Goal: Task Accomplishment & Management: Use online tool/utility

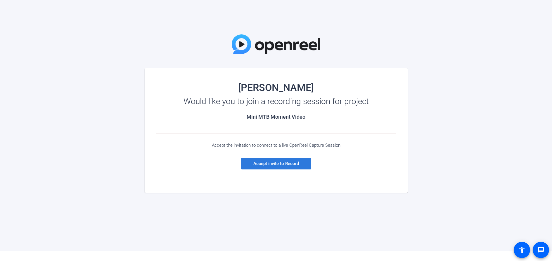
click at [264, 163] on span "Accept invite to Record" at bounding box center [276, 163] width 46 height 5
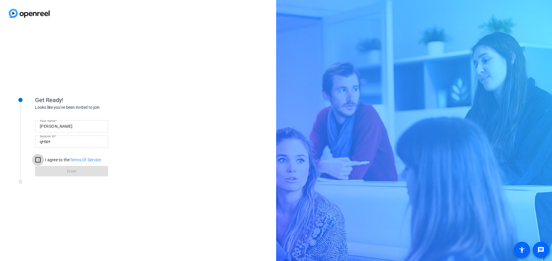
click at [39, 161] on input "I agree to the Terms Of Service" at bounding box center [38, 160] width 12 height 12
checkbox input "true"
click at [78, 171] on span at bounding box center [71, 171] width 73 height 14
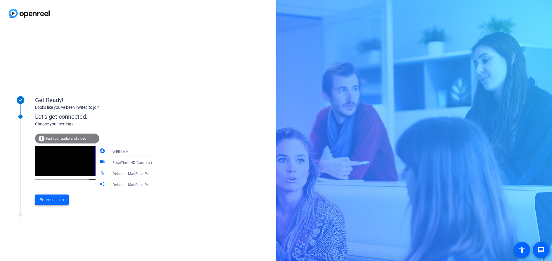
click at [51, 202] on span "Enter session" at bounding box center [52, 200] width 24 height 6
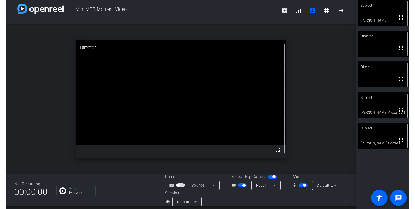
scroll to position [7, 0]
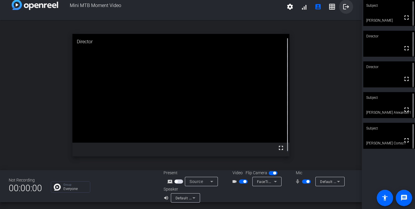
click at [343, 8] on mat-icon "logout" at bounding box center [346, 6] width 7 height 7
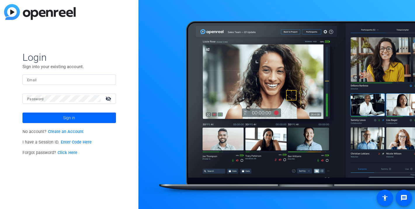
click at [58, 74] on form "Login Sign into your existing account. Email Password visibility_off Sign in" at bounding box center [68, 87] width 93 height 72
click at [58, 77] on input "Email" at bounding box center [69, 79] width 84 height 7
click at [39, 98] on mat-label "Password" at bounding box center [35, 99] width 17 height 4
click at [80, 142] on link "Enter Code Here" at bounding box center [76, 142] width 31 height 5
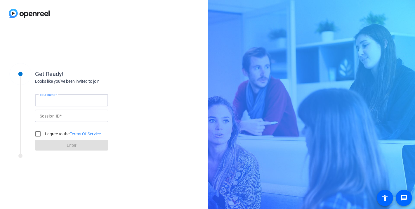
click at [69, 99] on input "Your name" at bounding box center [72, 100] width 64 height 7
type input "Mary Gearing"
click at [57, 117] on mat-label "Session ID" at bounding box center [50, 116] width 20 height 5
click at [57, 117] on input "Session ID" at bounding box center [72, 115] width 64 height 7
paste input "383975102"
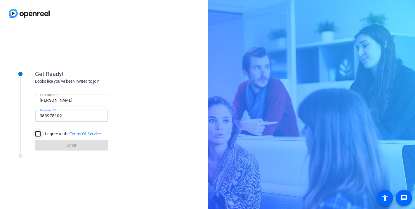
type input "383975102"
click at [39, 133] on input "I agree to the Terms Of Service" at bounding box center [38, 134] width 12 height 12
checkbox input "true"
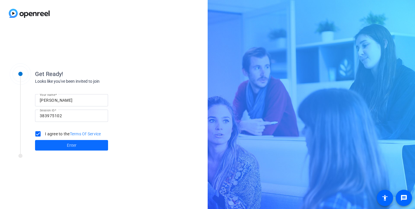
click at [65, 146] on span at bounding box center [71, 145] width 73 height 14
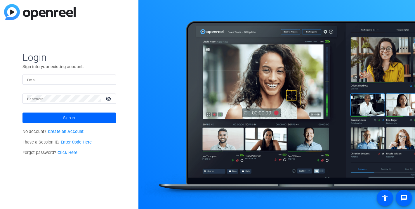
click at [69, 132] on link "Create an Account" at bounding box center [66, 131] width 36 height 5
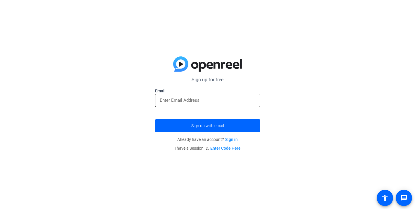
click at [171, 102] on input "email" at bounding box center [208, 100] width 96 height 7
type input "mgearing@foundationmedicine.com"
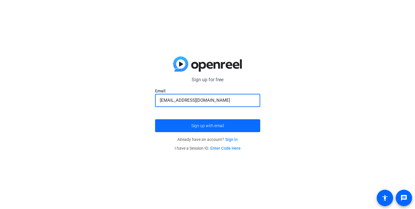
click at [188, 125] on span "submit" at bounding box center [207, 126] width 105 height 14
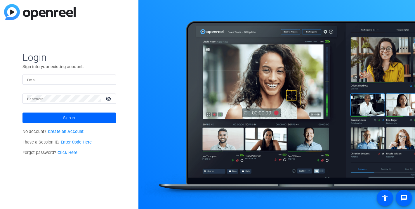
click at [66, 145] on p "I have a Session ID. Enter Code Here" at bounding box center [68, 142] width 93 height 11
click at [67, 142] on link "Enter Code Here" at bounding box center [76, 142] width 31 height 5
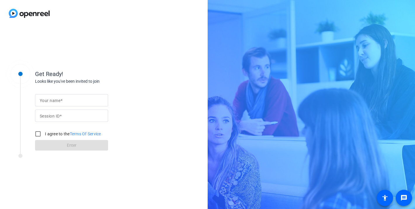
click at [60, 114] on mat-label "Session ID" at bounding box center [50, 116] width 20 height 5
click at [60, 114] on input "Session ID" at bounding box center [72, 115] width 64 height 7
paste input "qHkH"
type input "qHkH"
click at [60, 101] on mat-label "Your name" at bounding box center [50, 100] width 21 height 5
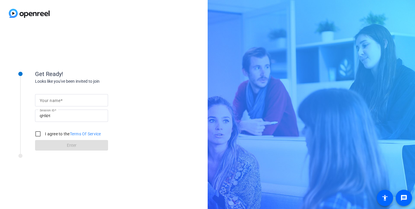
click at [60, 101] on input "Your name" at bounding box center [72, 100] width 64 height 7
type input "Mary Gearing"
click at [38, 137] on input "I agree to the Terms Of Service" at bounding box center [38, 134] width 12 height 12
checkbox input "true"
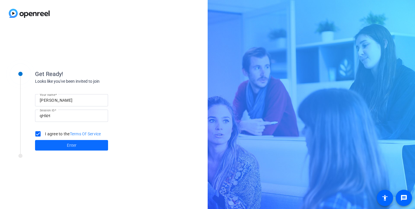
click at [46, 140] on span at bounding box center [71, 145] width 73 height 14
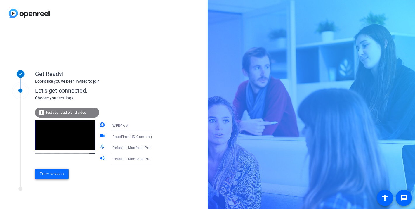
click at [53, 174] on span "Enter session" at bounding box center [52, 174] width 24 height 6
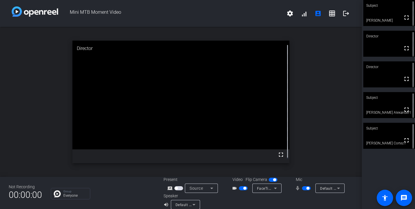
click at [306, 187] on span "button" at bounding box center [307, 188] width 3 height 3
click at [302, 189] on span "button" at bounding box center [303, 188] width 3 height 3
click at [304, 189] on span "button" at bounding box center [306, 188] width 9 height 4
click at [304, 188] on span "button" at bounding box center [306, 188] width 9 height 4
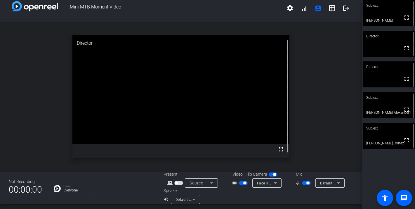
scroll to position [7, 0]
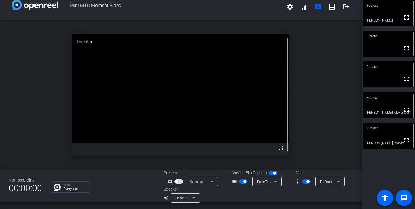
click at [303, 181] on span "button" at bounding box center [306, 181] width 9 height 4
click at [240, 182] on span "button" at bounding box center [243, 181] width 9 height 4
click at [306, 183] on span "button" at bounding box center [306, 181] width 9 height 4
click at [242, 182] on span "button" at bounding box center [243, 181] width 9 height 4
click at [304, 182] on span "button" at bounding box center [306, 181] width 9 height 4
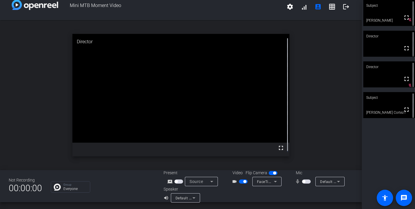
click at [306, 181] on span "button" at bounding box center [306, 181] width 9 height 4
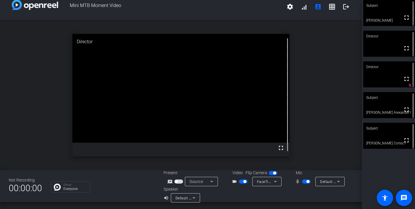
click at [303, 181] on span "button" at bounding box center [306, 181] width 9 height 4
click at [243, 182] on span "button" at bounding box center [244, 181] width 3 height 3
click at [302, 180] on span "button" at bounding box center [303, 181] width 3 height 3
click at [239, 181] on span "button" at bounding box center [240, 181] width 3 height 3
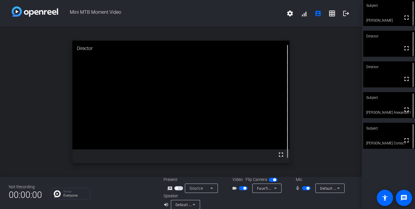
drag, startPoint x: 359, startPoint y: 61, endPoint x: 361, endPoint y: 67, distance: 6.9
click at [361, 67] on div "Mini MTB Moment Video settings signal_cellular_alt account_box grid_on logout o…" at bounding box center [181, 104] width 362 height 209
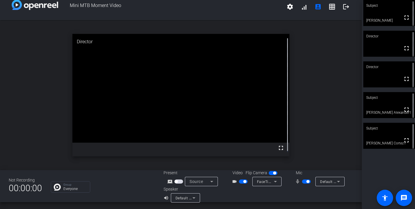
click at [302, 182] on span "button" at bounding box center [306, 181] width 9 height 4
click at [305, 181] on span "button" at bounding box center [306, 181] width 9 height 4
click at [303, 182] on span "button" at bounding box center [306, 181] width 9 height 4
click at [303, 181] on span "button" at bounding box center [306, 181] width 9 height 4
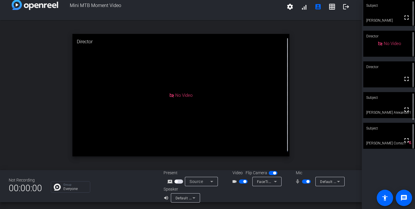
click at [303, 181] on span "button" at bounding box center [306, 181] width 9 height 4
click at [241, 181] on span "button" at bounding box center [243, 181] width 9 height 4
